Goal: Information Seeking & Learning: Learn about a topic

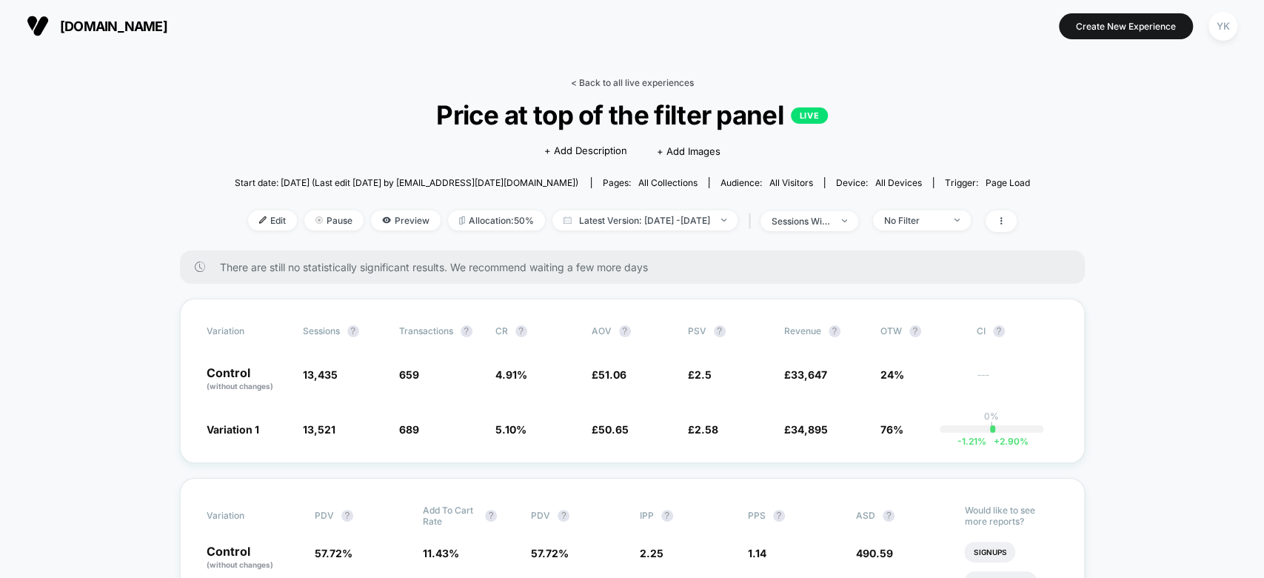
click at [618, 84] on link "< Back to all live experiences" at bounding box center [632, 82] width 123 height 11
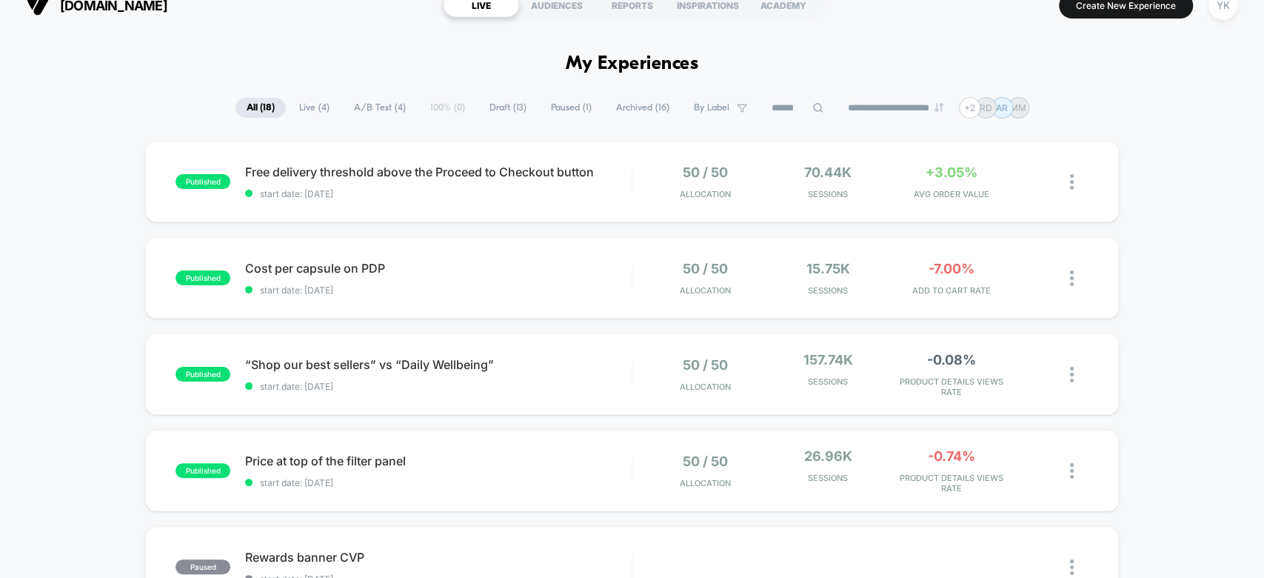
scroll to position [19, 0]
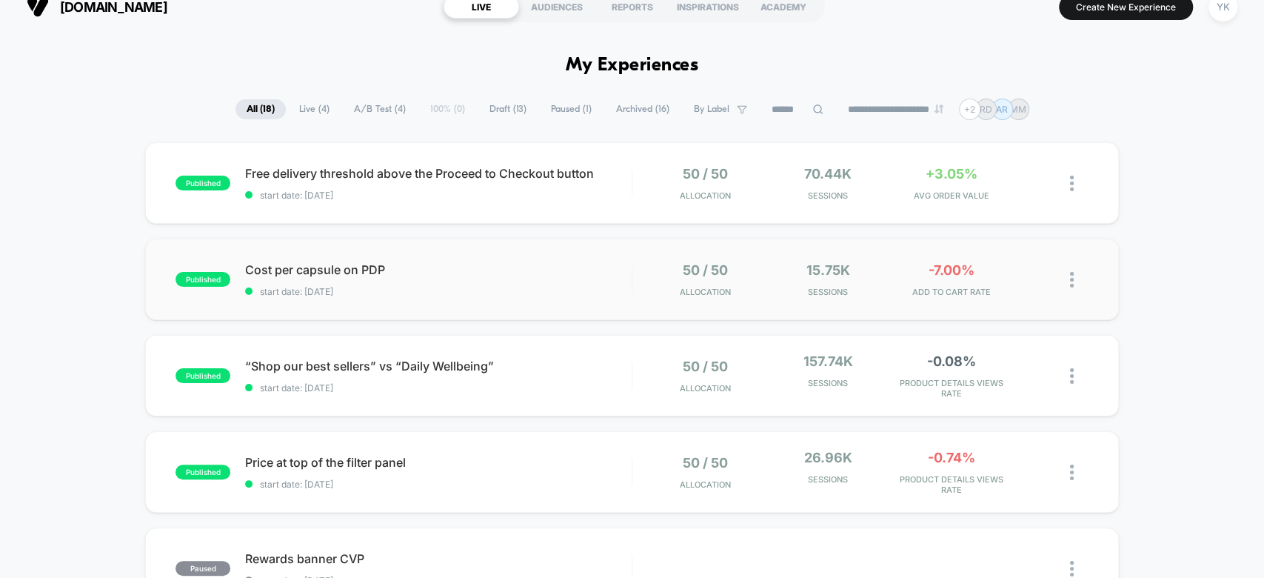
click at [982, 299] on div "published Cost per capsule on PDP start date: [DATE] 50 / 50 Allocation 15.75k …" at bounding box center [631, 278] width 973 height 81
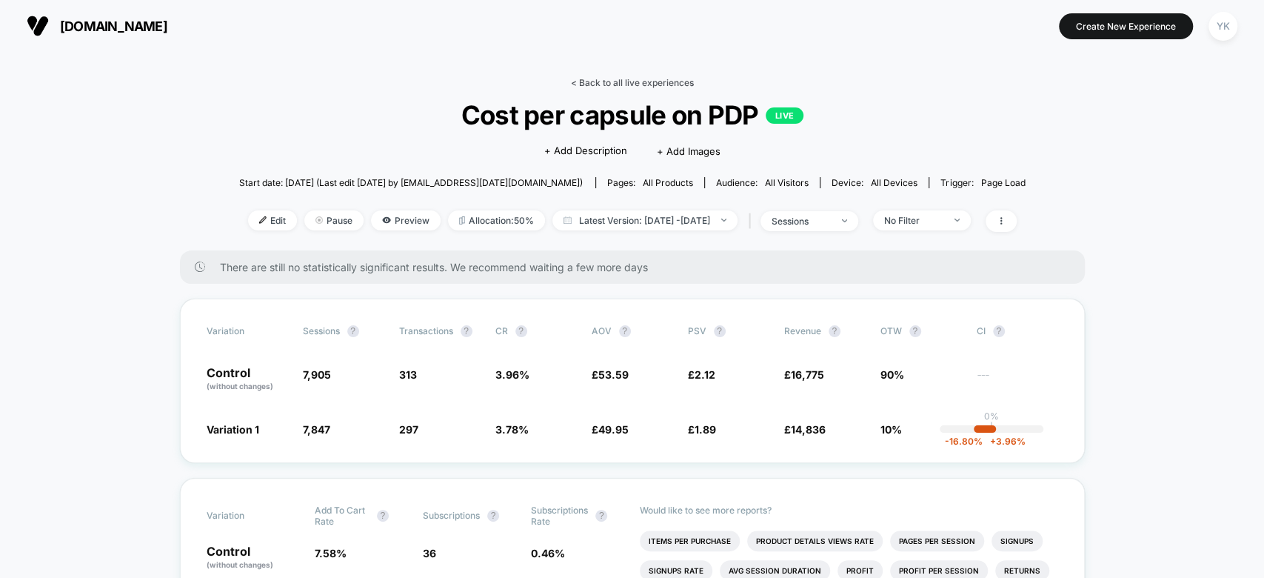
click at [605, 82] on link "< Back to all live experiences" at bounding box center [632, 82] width 123 height 11
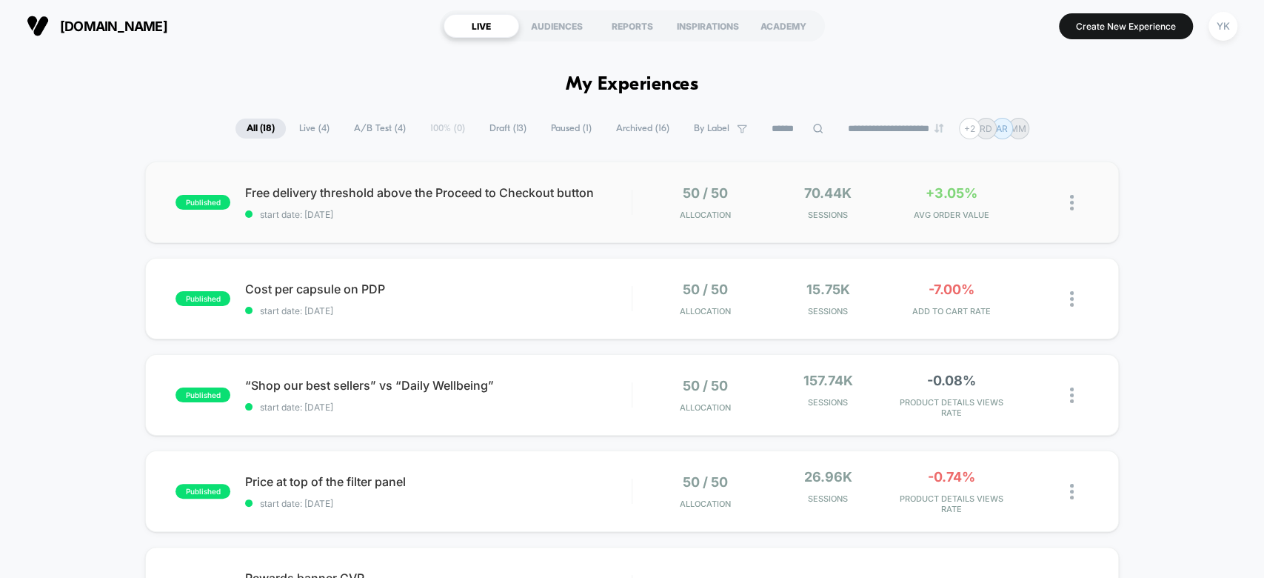
click at [779, 225] on div "published Free delivery threshold above the Proceed to Checkout button start da…" at bounding box center [631, 201] width 973 height 81
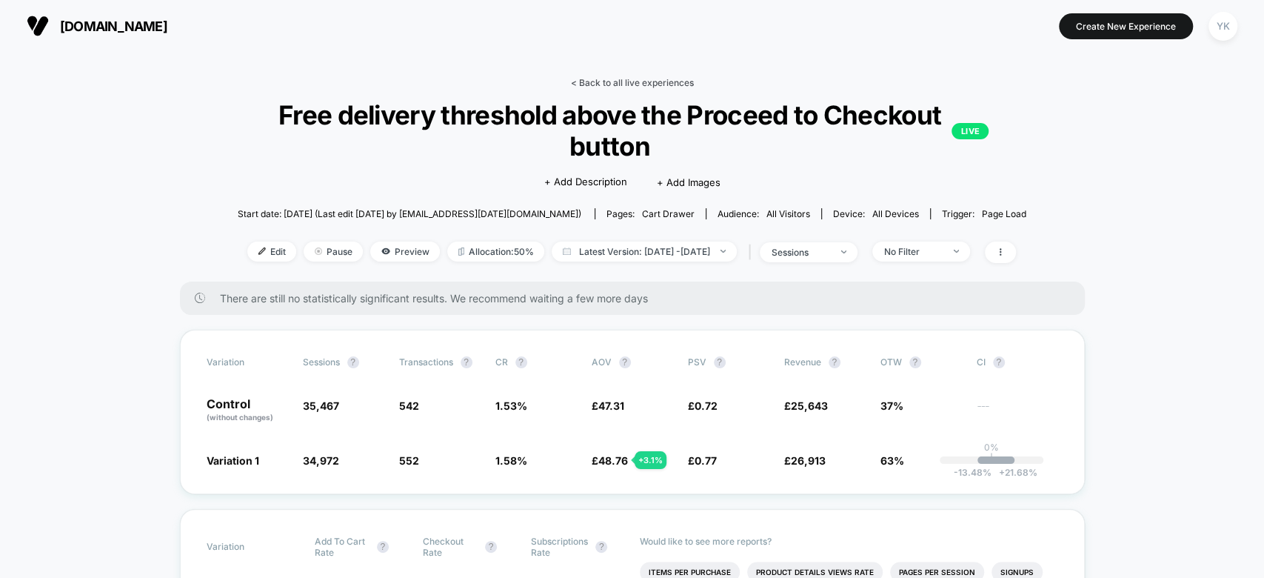
click at [610, 82] on link "< Back to all live experiences" at bounding box center [631, 82] width 123 height 11
